Goal: Task Accomplishment & Management: Complete application form

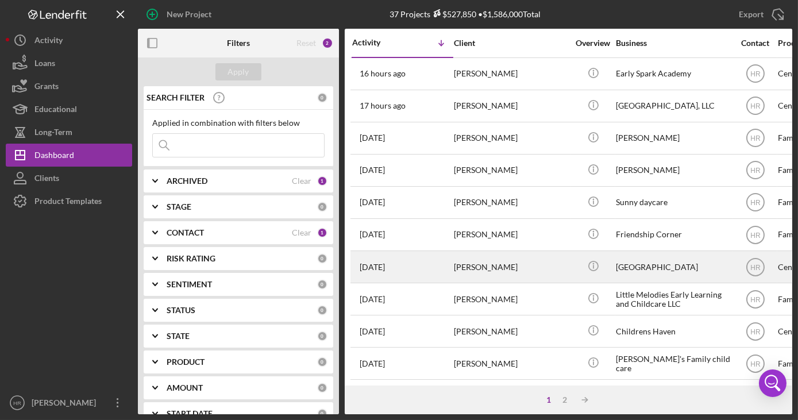
click at [668, 272] on div "[GEOGRAPHIC_DATA]" at bounding box center [673, 267] width 115 height 30
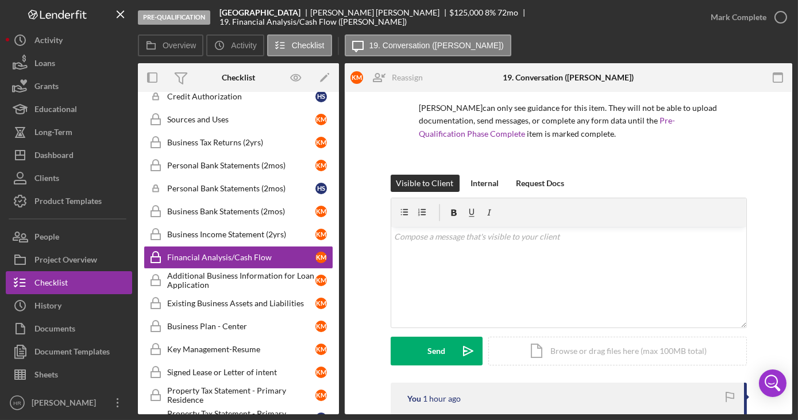
scroll to position [156, 0]
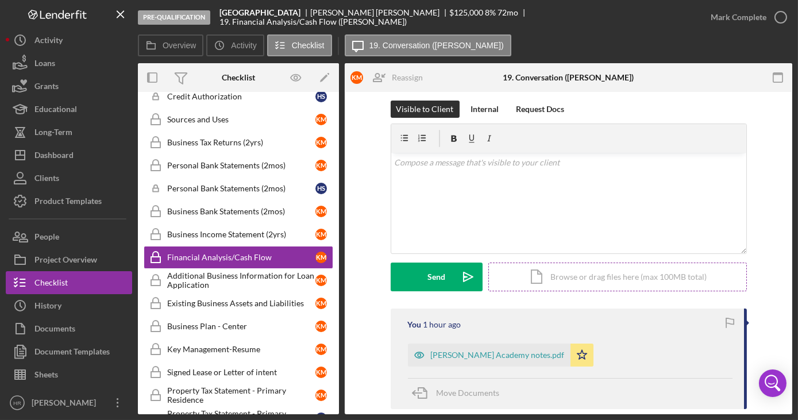
click at [576, 275] on div "Icon/Document Browse or drag files here (max 100MB total) Tap to choose files o…" at bounding box center [617, 277] width 259 height 29
click at [602, 275] on div "Icon/Document Browse or drag files here (max 100MB total) Tap to choose files o…" at bounding box center [617, 277] width 259 height 29
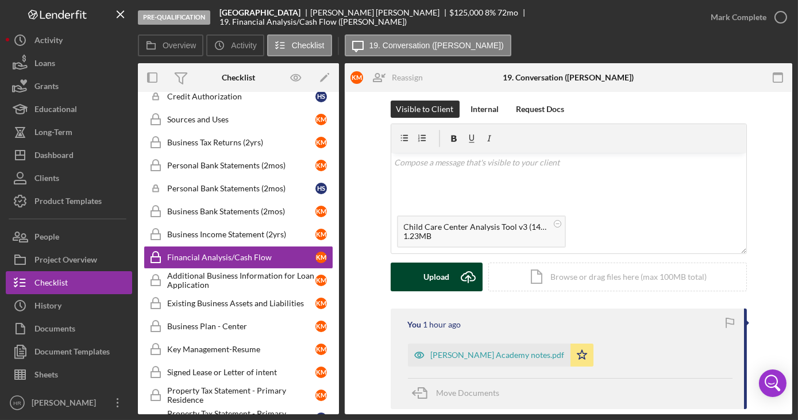
click at [454, 276] on icon "Icon/Upload" at bounding box center [468, 277] width 29 height 29
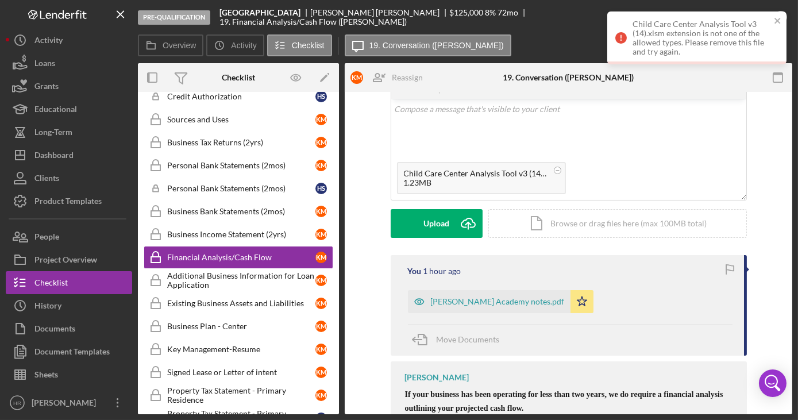
scroll to position [313, 0]
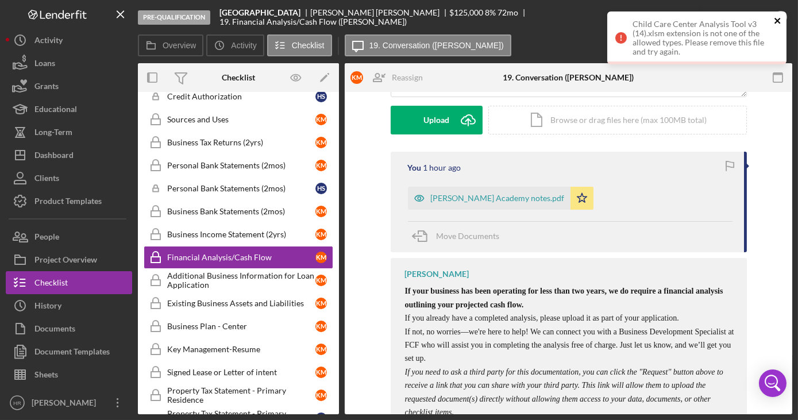
click at [777, 22] on icon "close" at bounding box center [778, 20] width 8 height 9
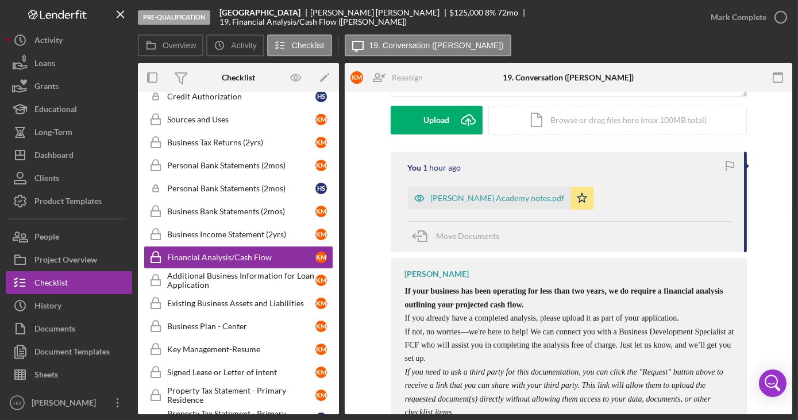
scroll to position [104, 0]
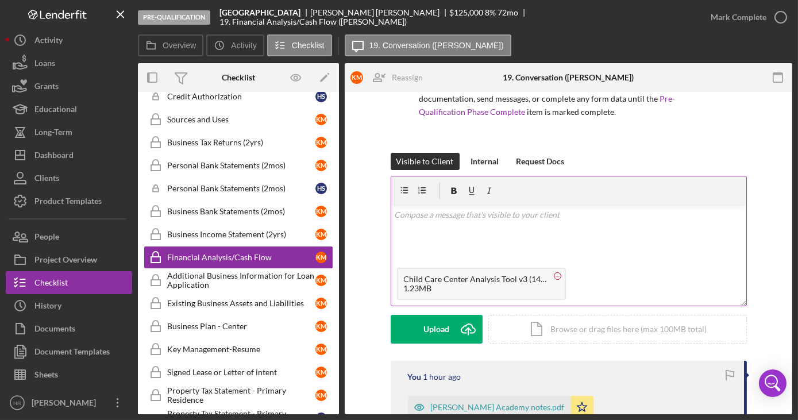
click at [556, 275] on circle at bounding box center [557, 275] width 7 height 7
click at [365, 125] on div "[PERSON_NAME] can only see guidance for this item. They will not be able to upl…" at bounding box center [568, 79] width 413 height 148
click at [589, 325] on div "Icon/Document Browse or drag files here (max 100MB total) Tap to choose files o…" at bounding box center [617, 329] width 259 height 29
click at [580, 325] on div "Icon/Document Browse or drag files here (max 100MB total) Tap to choose files o…" at bounding box center [617, 329] width 259 height 29
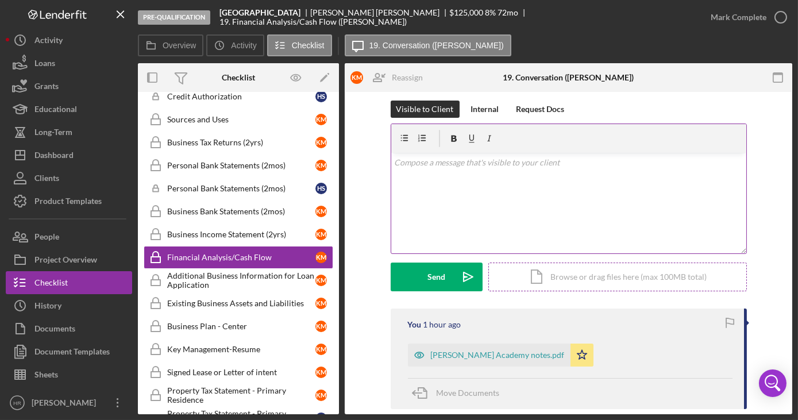
click at [611, 271] on div "Icon/Document Browse or drag files here (max 100MB total) Tap to choose files o…" at bounding box center [617, 277] width 259 height 29
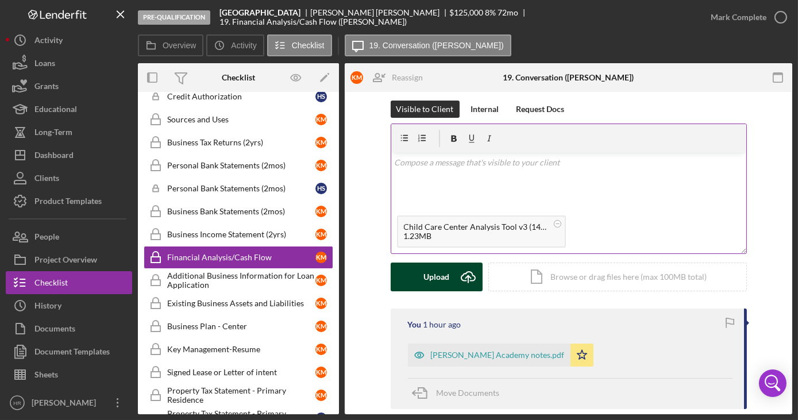
click at [401, 280] on button "Upload Icon/Upload" at bounding box center [437, 277] width 92 height 29
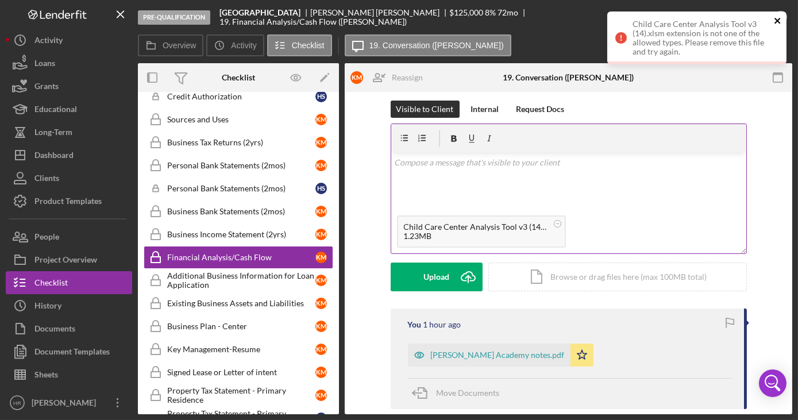
click at [776, 23] on icon "close" at bounding box center [778, 20] width 8 height 9
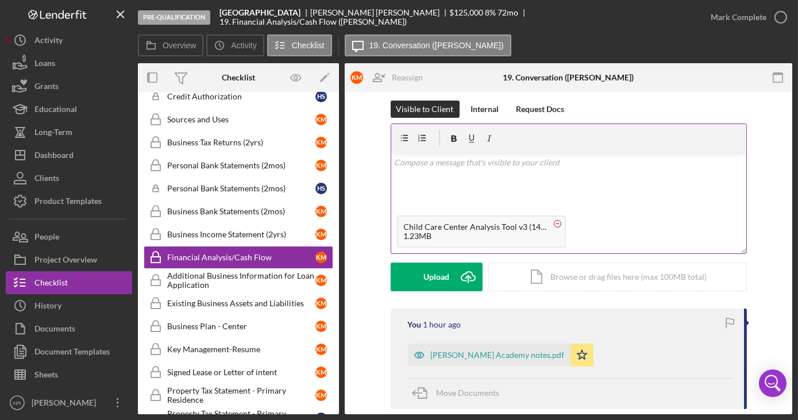
click at [556, 223] on circle at bounding box center [557, 223] width 7 height 7
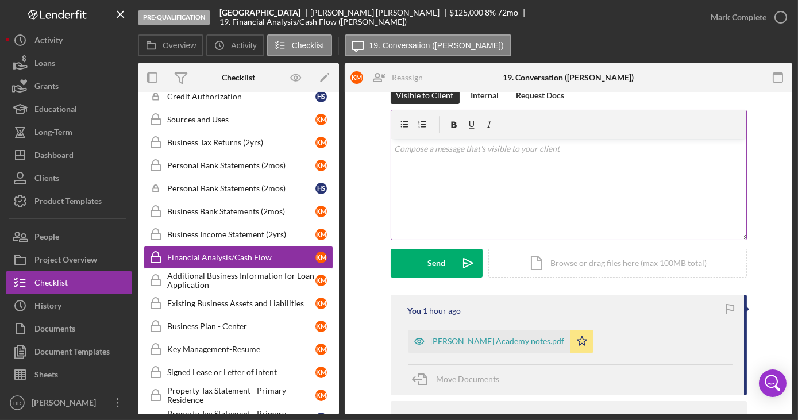
scroll to position [53, 0]
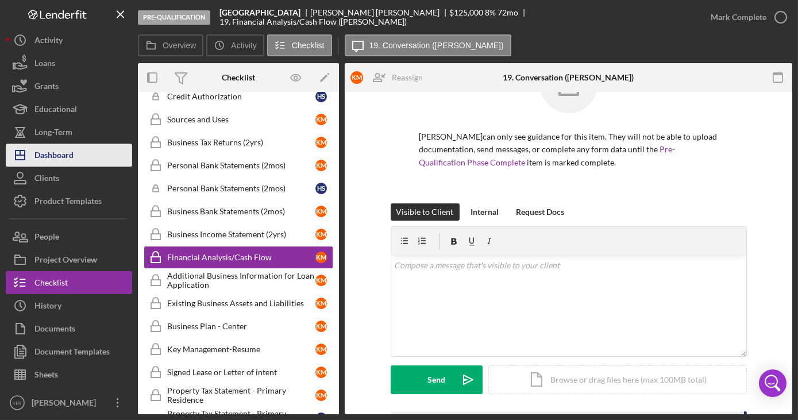
click at [58, 147] on div "Dashboard" at bounding box center [53, 157] width 39 height 26
